Goal: Task Accomplishment & Management: Use online tool/utility

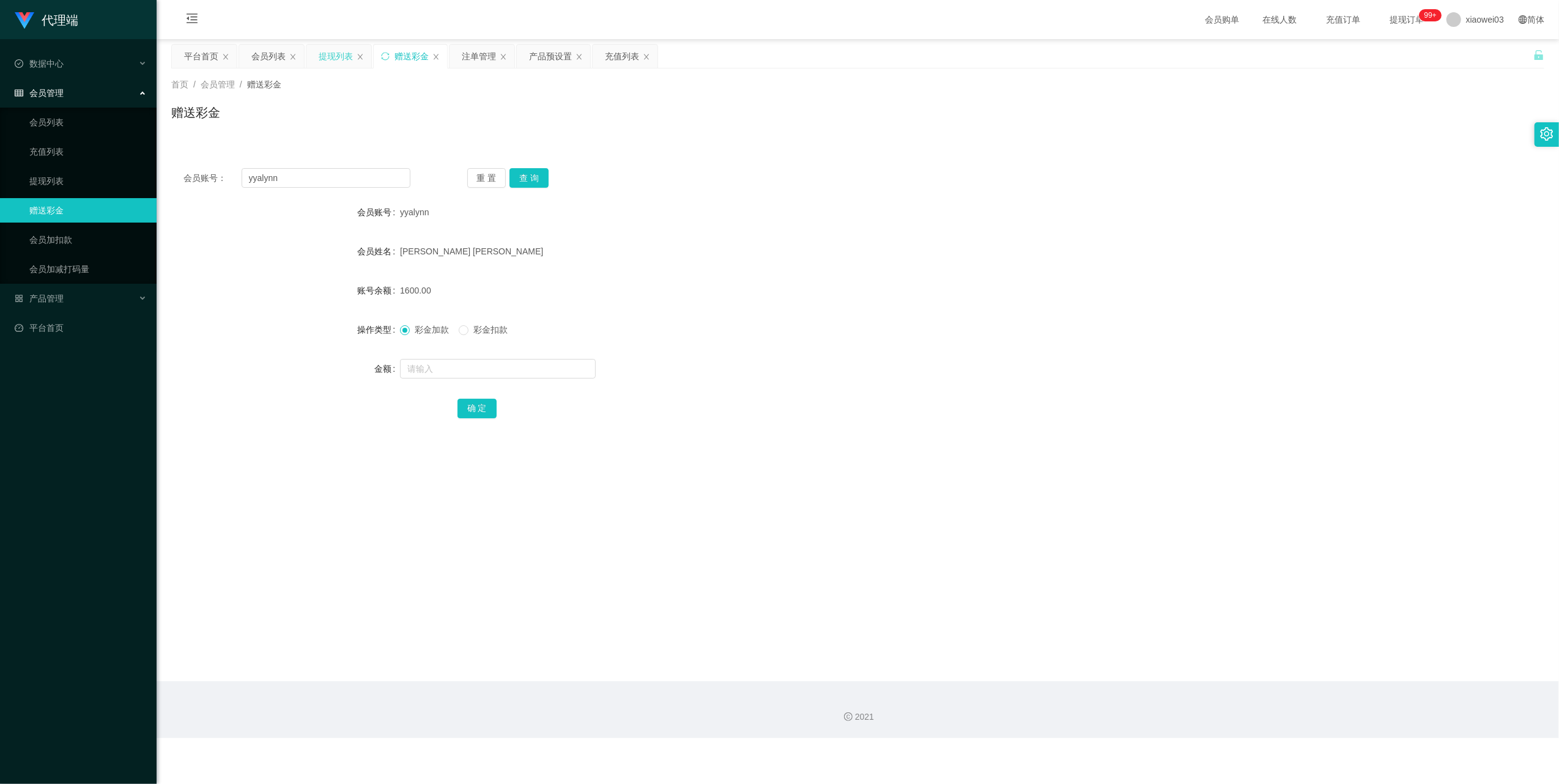
click at [338, 63] on div "提现列表" at bounding box center [336, 56] width 34 height 23
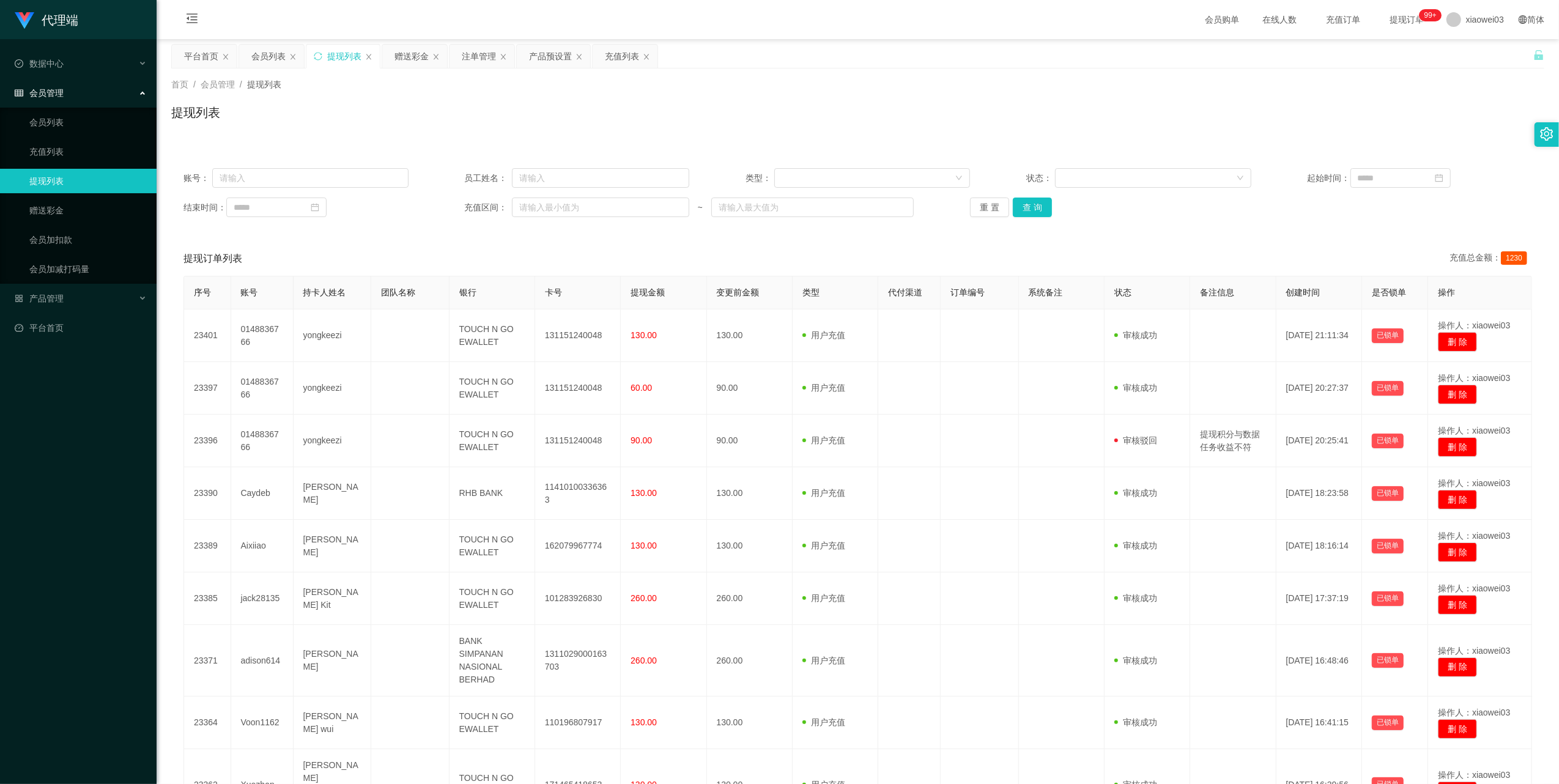
click at [412, 55] on div "赠送彩金" at bounding box center [411, 56] width 34 height 23
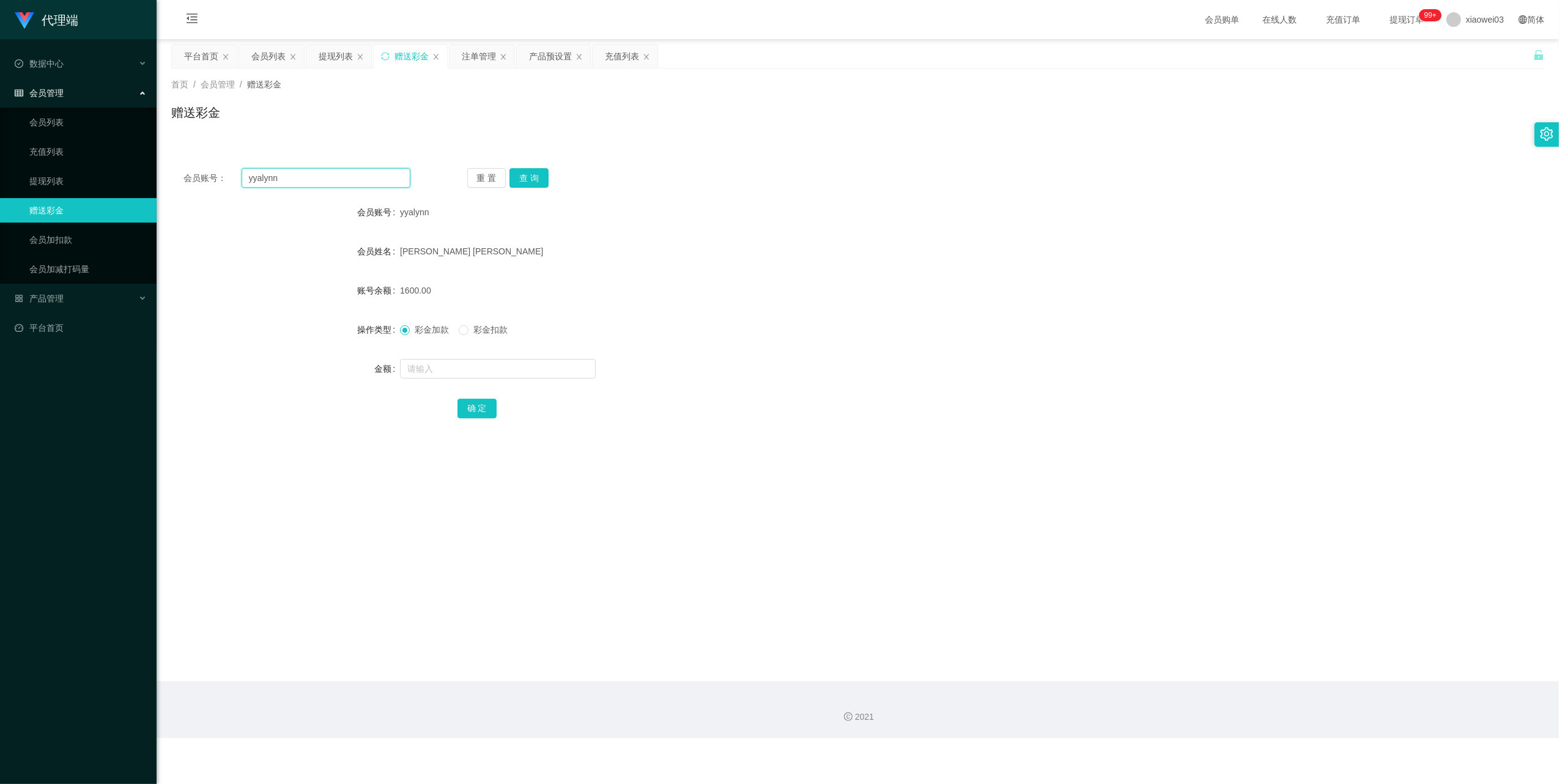
click at [363, 176] on input "yyalynn" at bounding box center [325, 178] width 168 height 20
drag, startPoint x: 363, startPoint y: 176, endPoint x: 387, endPoint y: 190, distance: 27.8
click at [363, 175] on input "yyalynn" at bounding box center [325, 178] width 168 height 20
paste input "adison614"
type input "adison614"
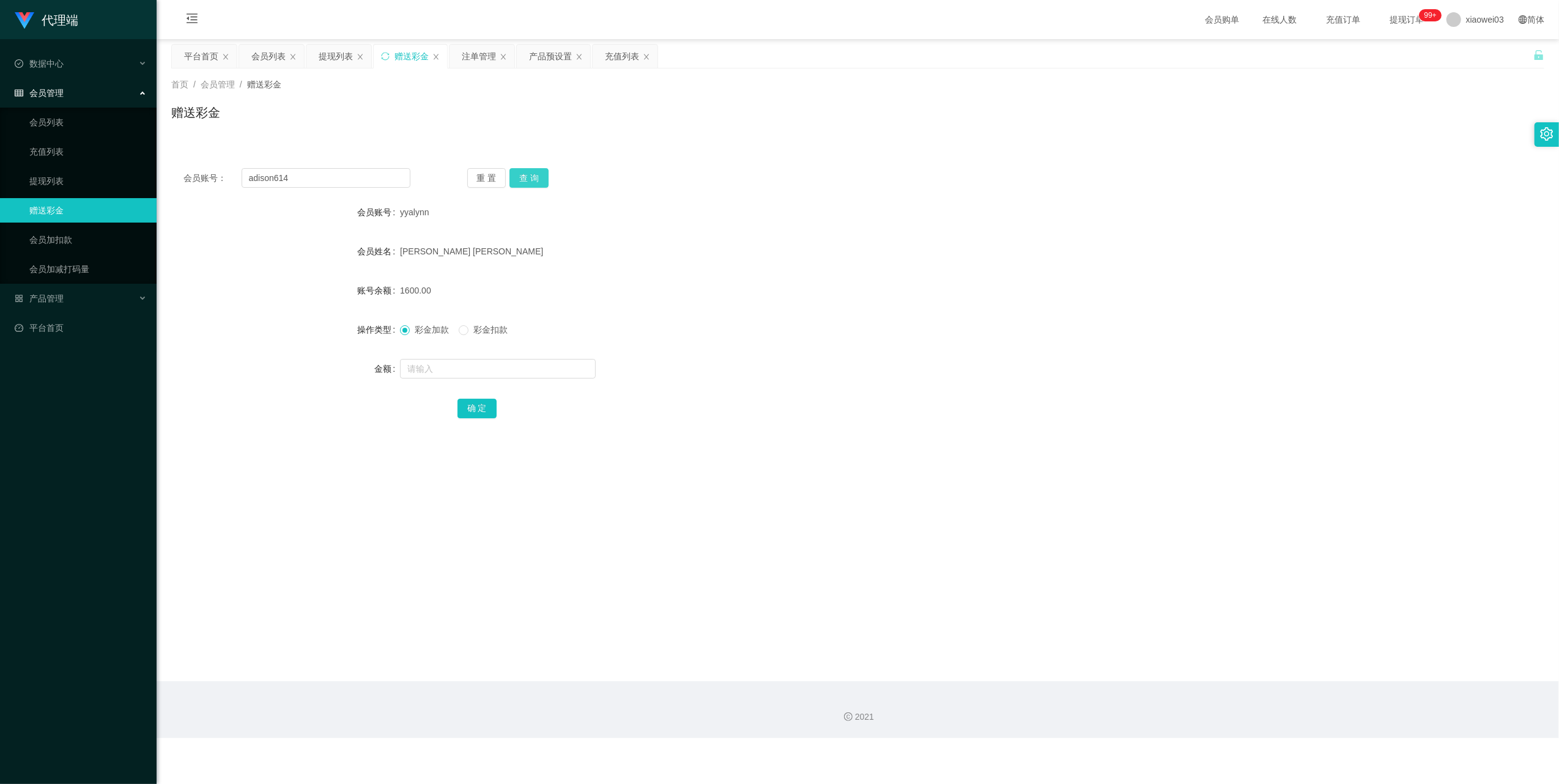
click at [531, 180] on button "查 询" at bounding box center [529, 178] width 39 height 20
click at [510, 373] on input "text" at bounding box center [497, 368] width 196 height 20
type input "500"
click at [482, 411] on button "确 定" at bounding box center [477, 408] width 39 height 20
click at [377, 177] on input "adison614" at bounding box center [325, 178] width 168 height 20
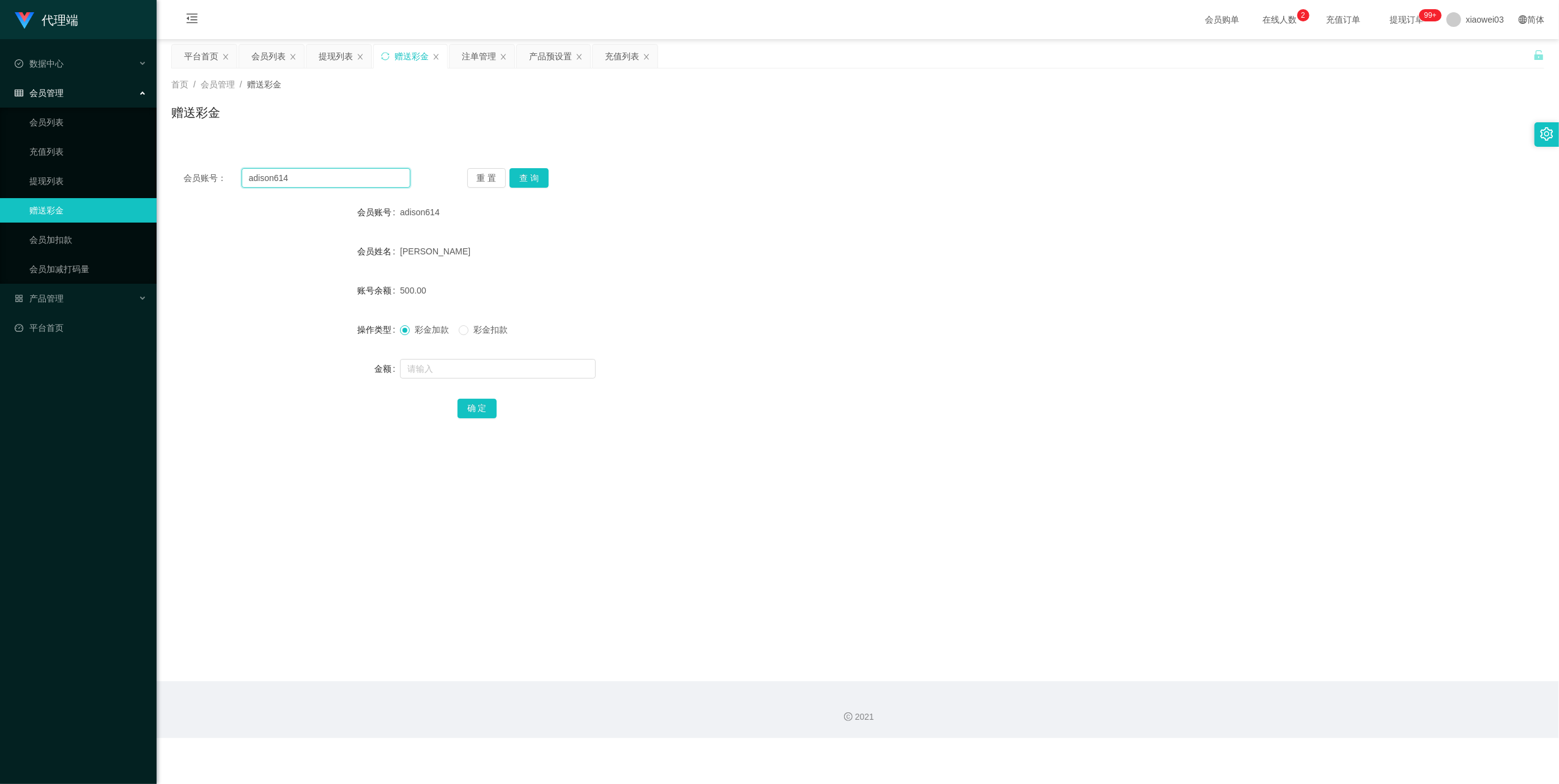
click at [377, 177] on input "adison614" at bounding box center [325, 178] width 168 height 20
paste input "jack28135"
type input "jack28135"
click at [537, 176] on button "查 询" at bounding box center [529, 178] width 39 height 20
click at [526, 370] on input "text" at bounding box center [497, 368] width 196 height 20
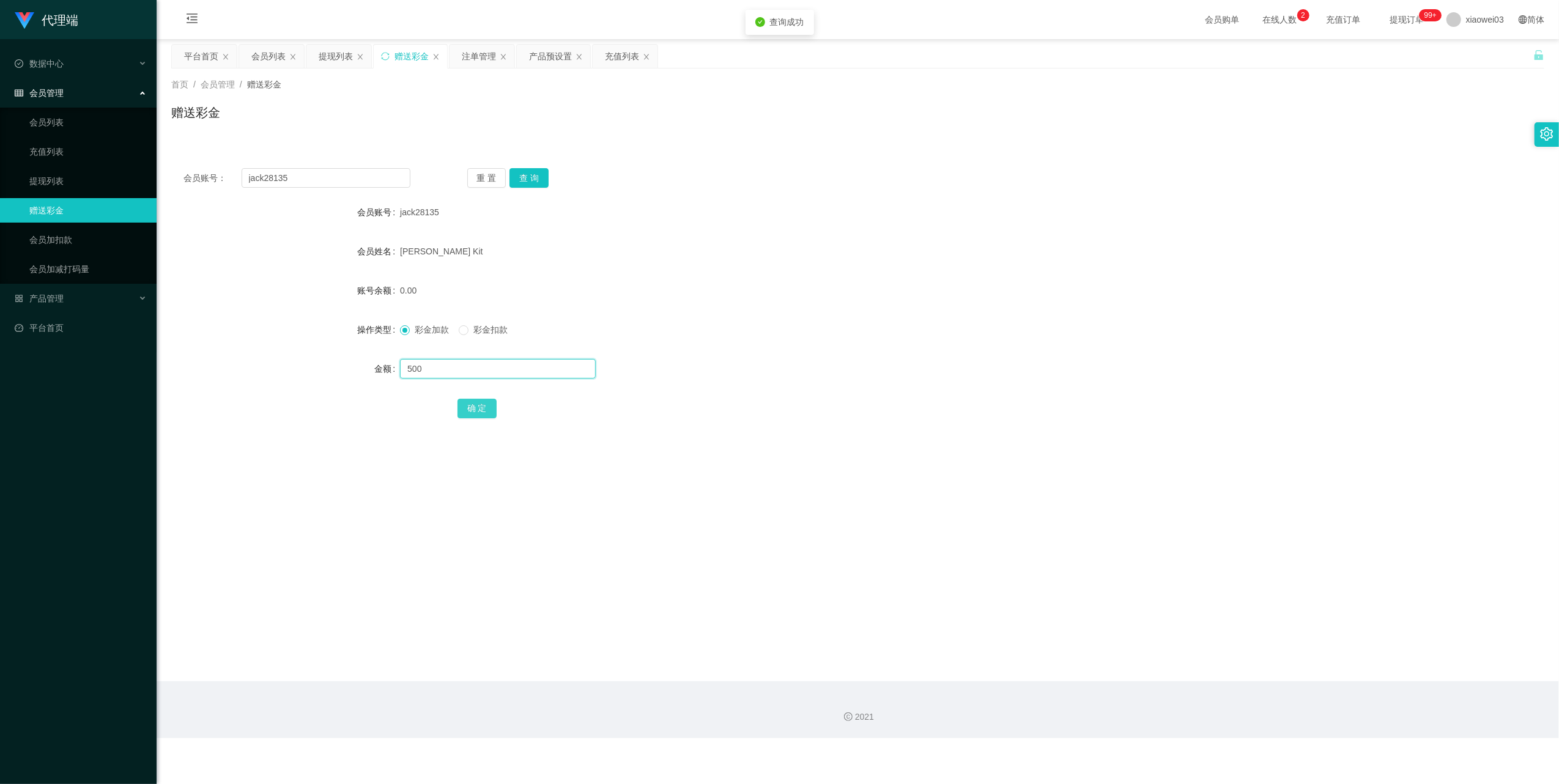
type input "500"
click at [477, 406] on button "确 定" at bounding box center [477, 408] width 39 height 20
click at [376, 172] on input "jack28135" at bounding box center [325, 178] width 168 height 20
paste input "Aixiiao"
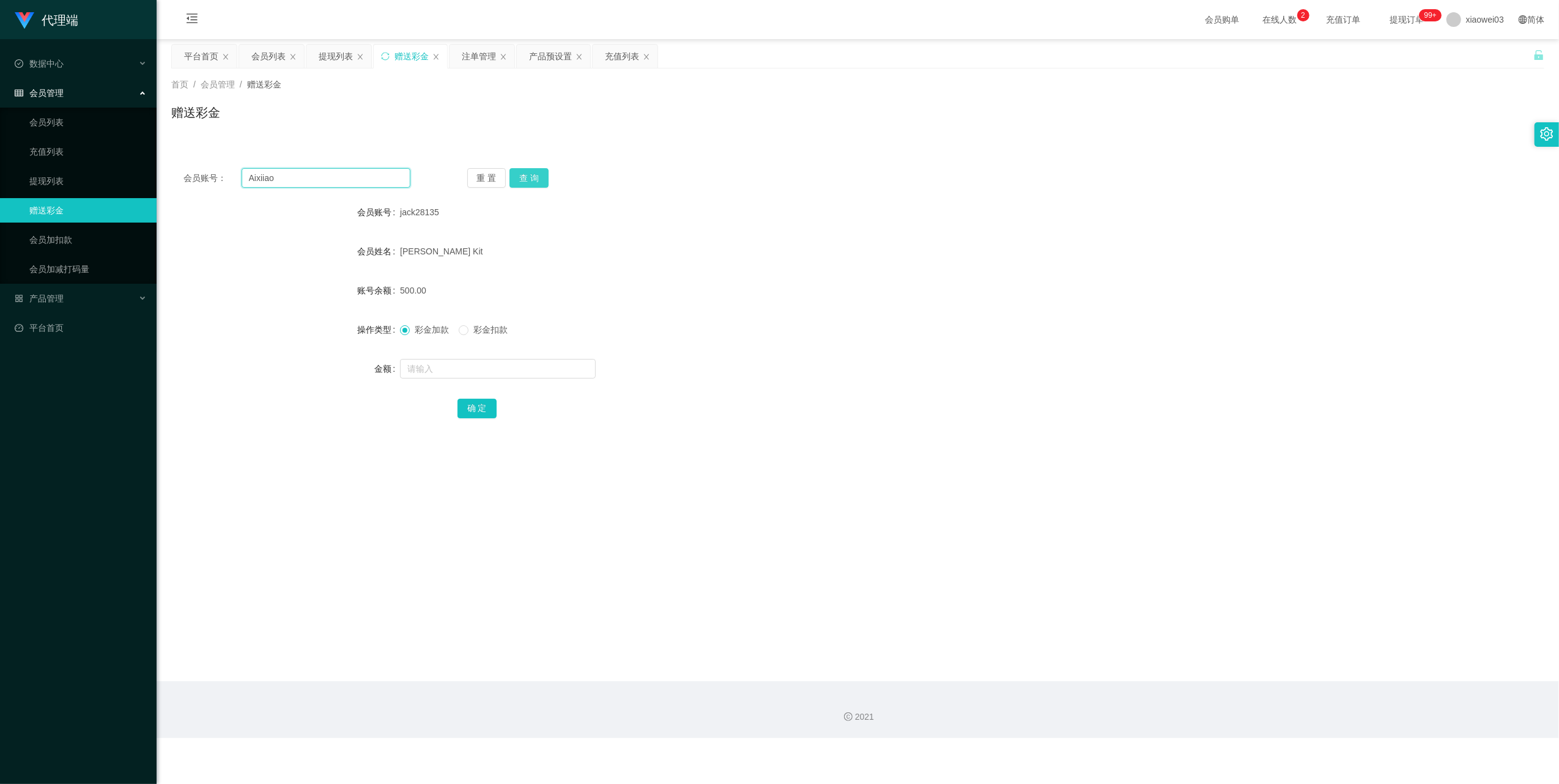
type input "Aixiiao"
click at [526, 177] on button "查 询" at bounding box center [529, 178] width 39 height 20
click at [514, 367] on input "text" at bounding box center [497, 368] width 196 height 20
type input "500"
click at [467, 407] on button "确 定" at bounding box center [477, 408] width 39 height 20
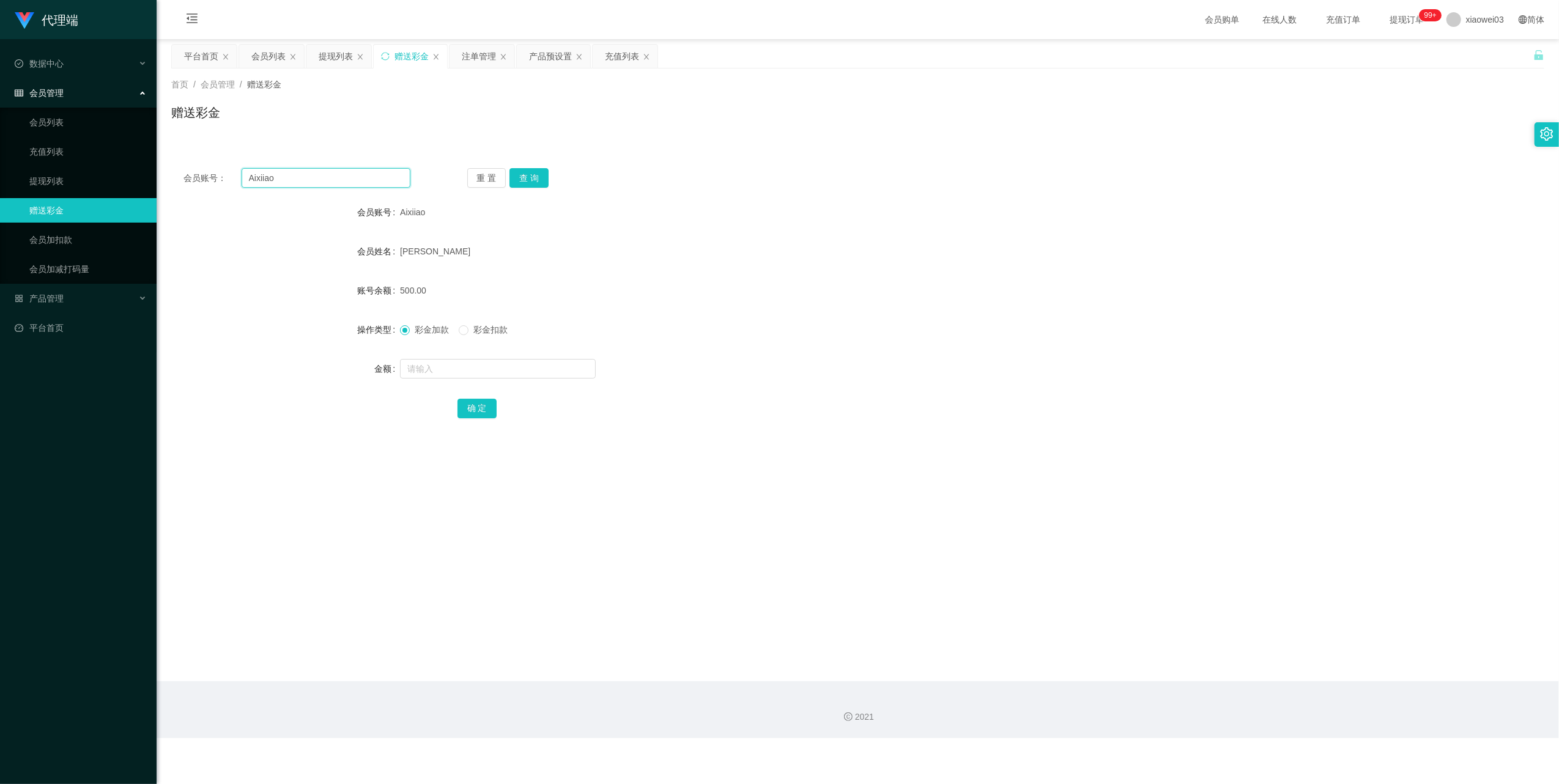
click at [387, 179] on input "Aixiiao" at bounding box center [325, 178] width 168 height 20
paste input "Xuezhan"
type input "Xuezhan"
drag, startPoint x: 512, startPoint y: 186, endPoint x: 518, endPoint y: 191, distance: 7.8
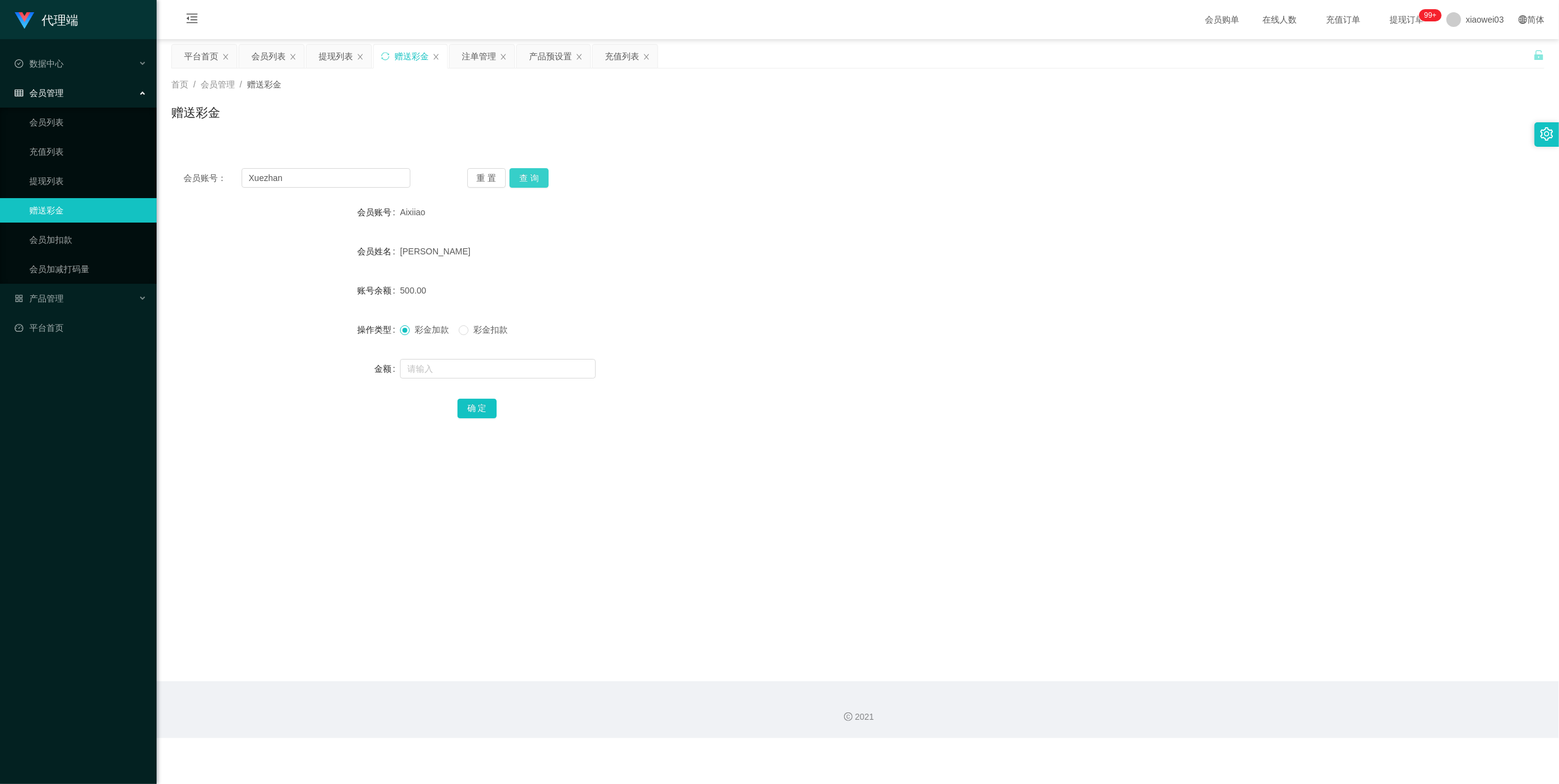
click at [512, 186] on button "查 询" at bounding box center [529, 178] width 39 height 20
click at [490, 365] on input "text" at bounding box center [497, 368] width 196 height 20
type input "500"
click at [482, 407] on button "确 定" at bounding box center [477, 408] width 39 height 20
